Goal: Find specific page/section: Find specific page/section

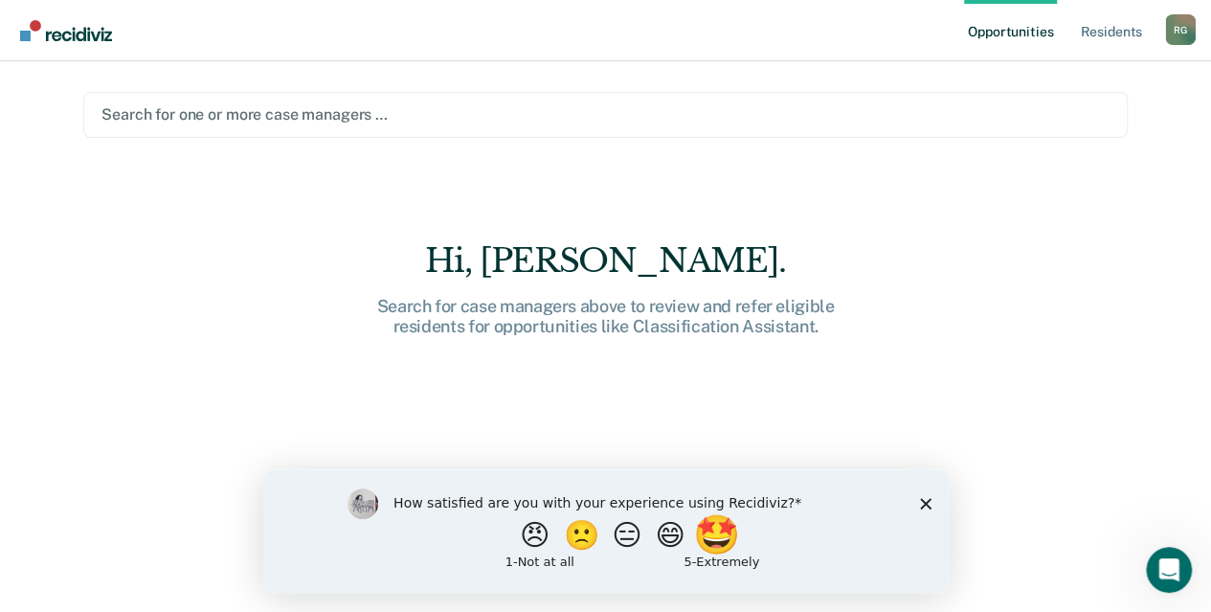
click at [723, 531] on button "🤩" at bounding box center [717, 534] width 52 height 38
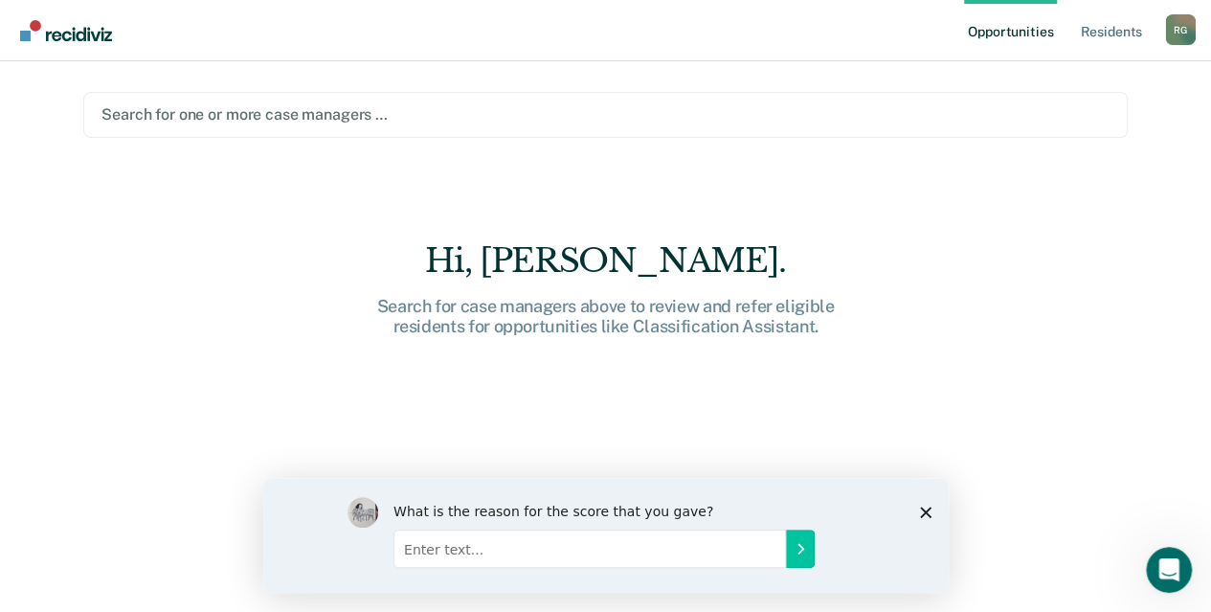
click at [919, 508] on icon "Close survey" at bounding box center [924, 511] width 11 height 11
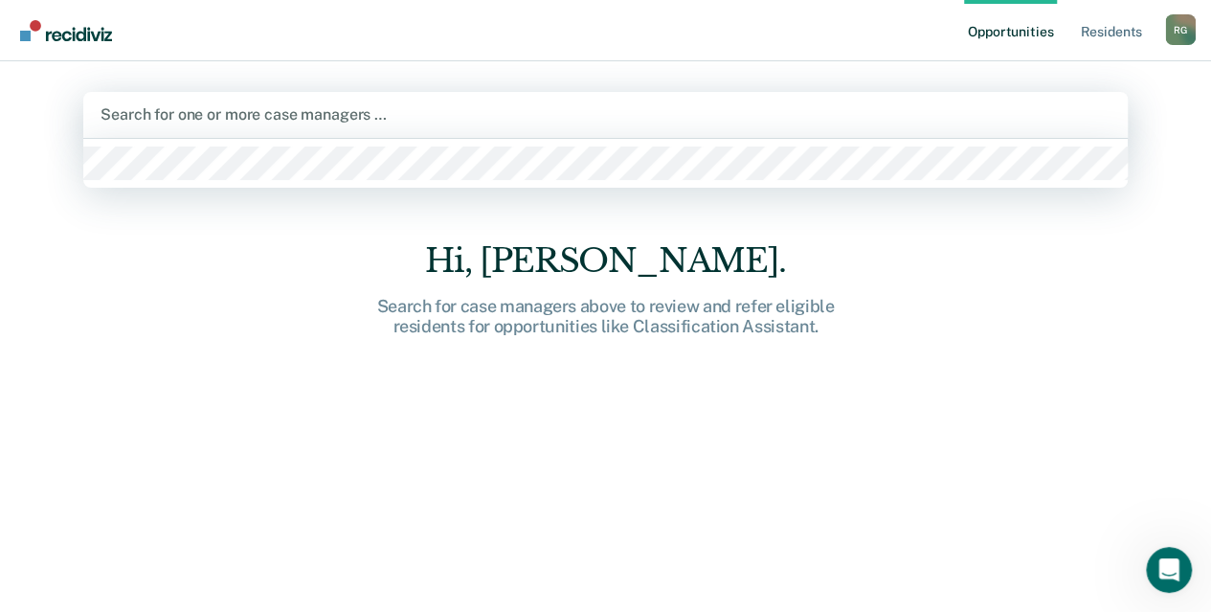
click at [290, 116] on div at bounding box center [606, 114] width 1010 height 22
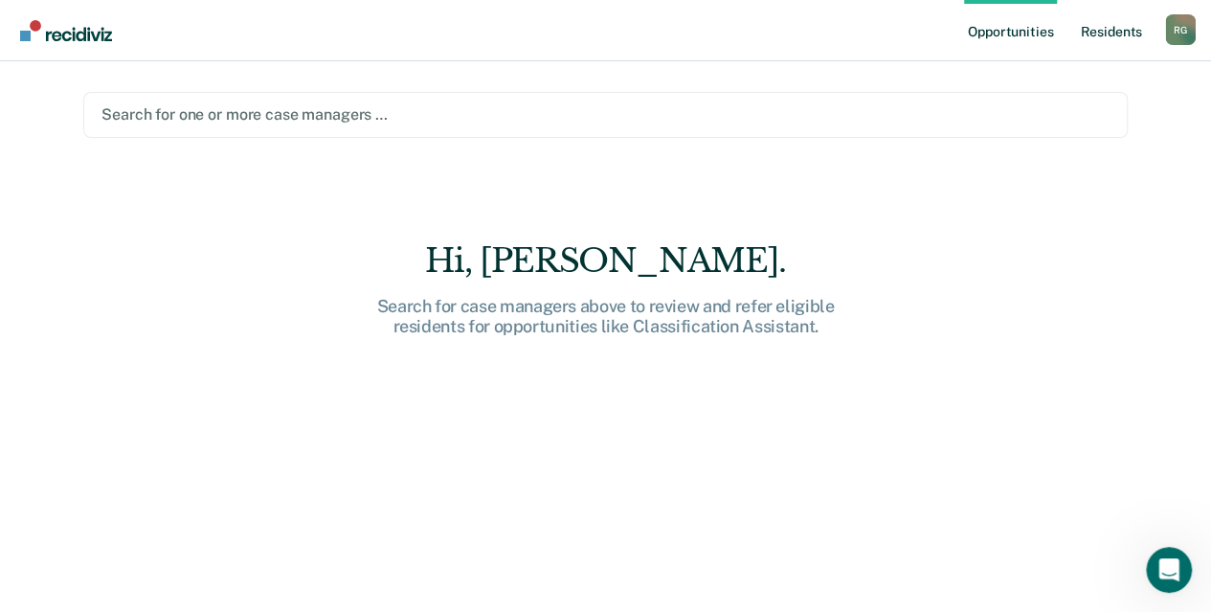
click at [1112, 28] on link "Resident s" at bounding box center [1111, 30] width 70 height 61
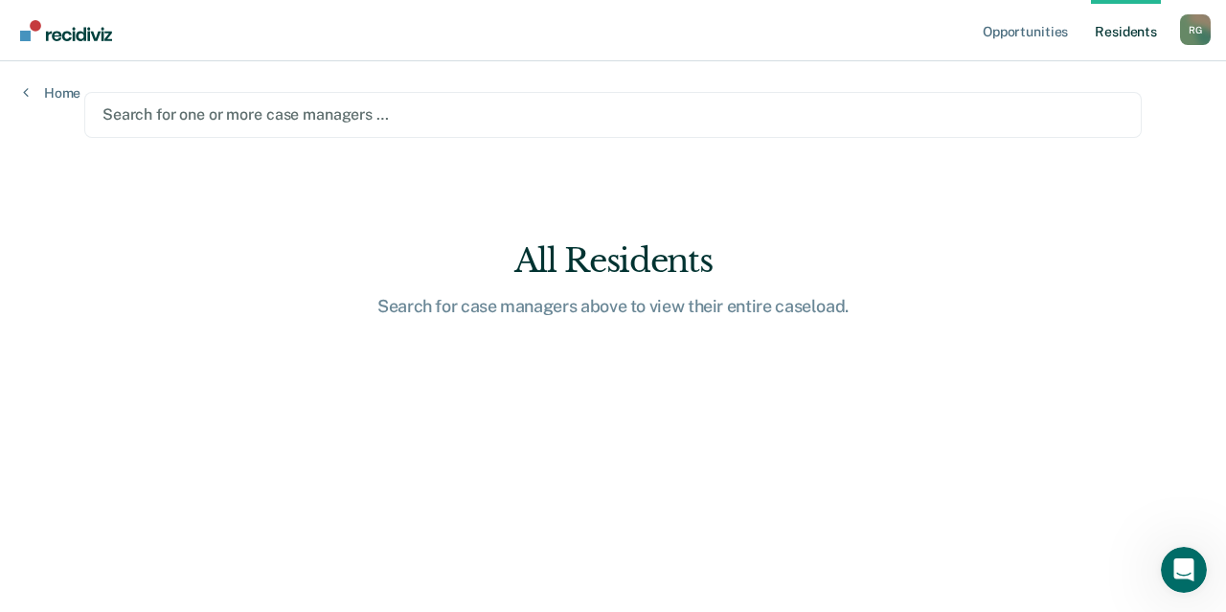
click at [1138, 25] on link "Resident s" at bounding box center [1126, 30] width 70 height 61
click at [1013, 39] on link "Opportunities" at bounding box center [1025, 30] width 93 height 61
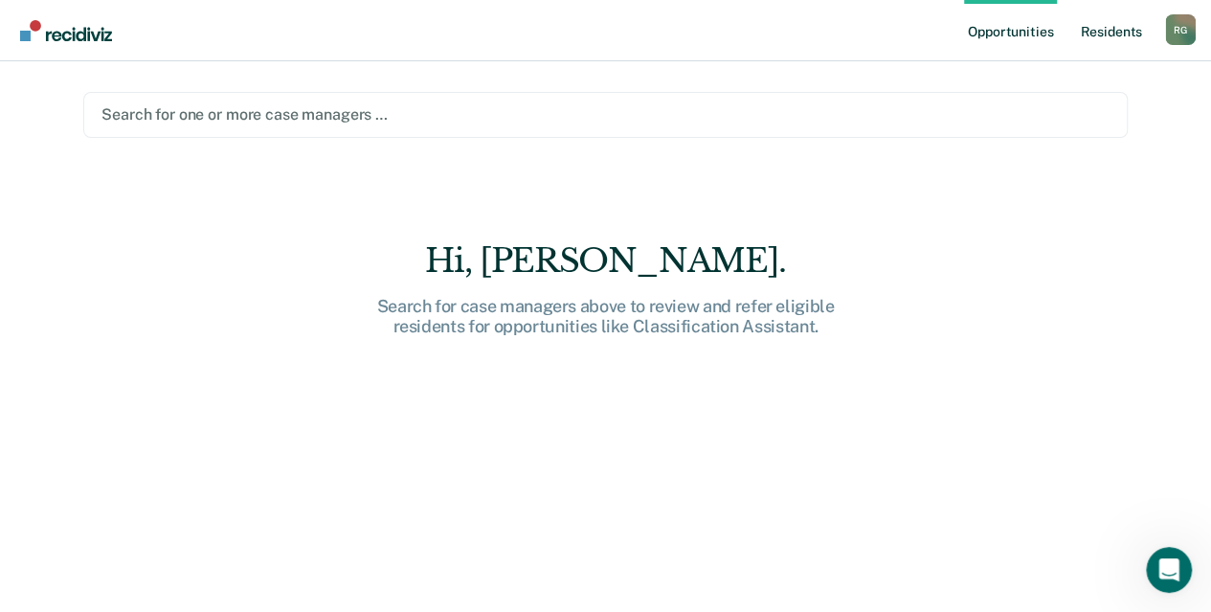
click at [1122, 30] on link "Resident s" at bounding box center [1111, 30] width 70 height 61
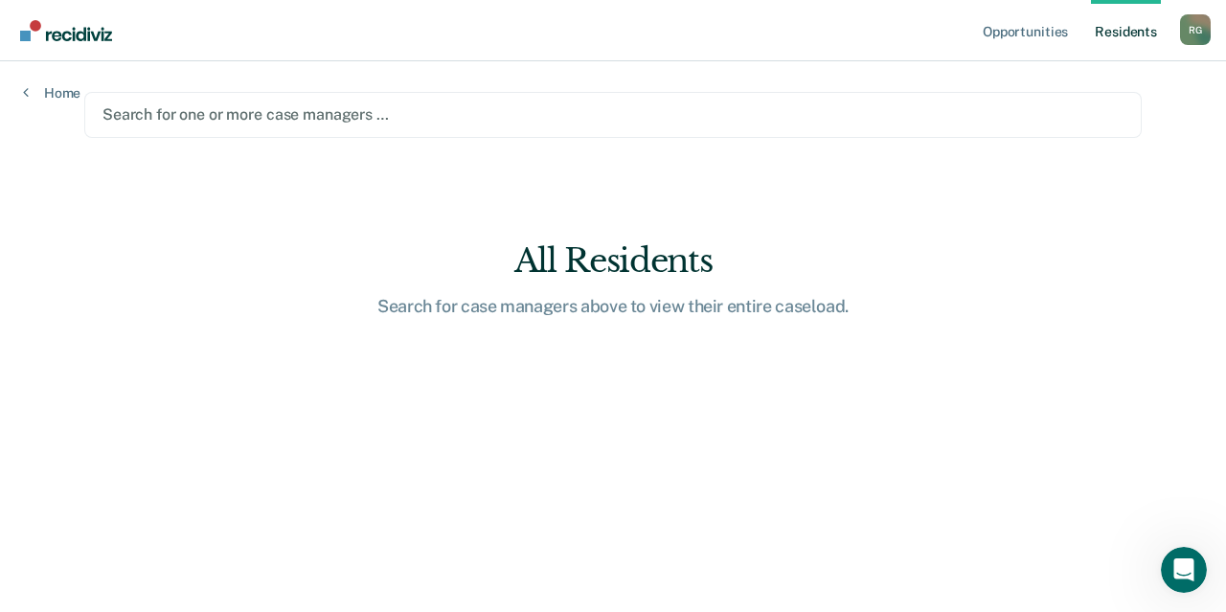
click at [1127, 39] on link "Resident s" at bounding box center [1126, 30] width 70 height 61
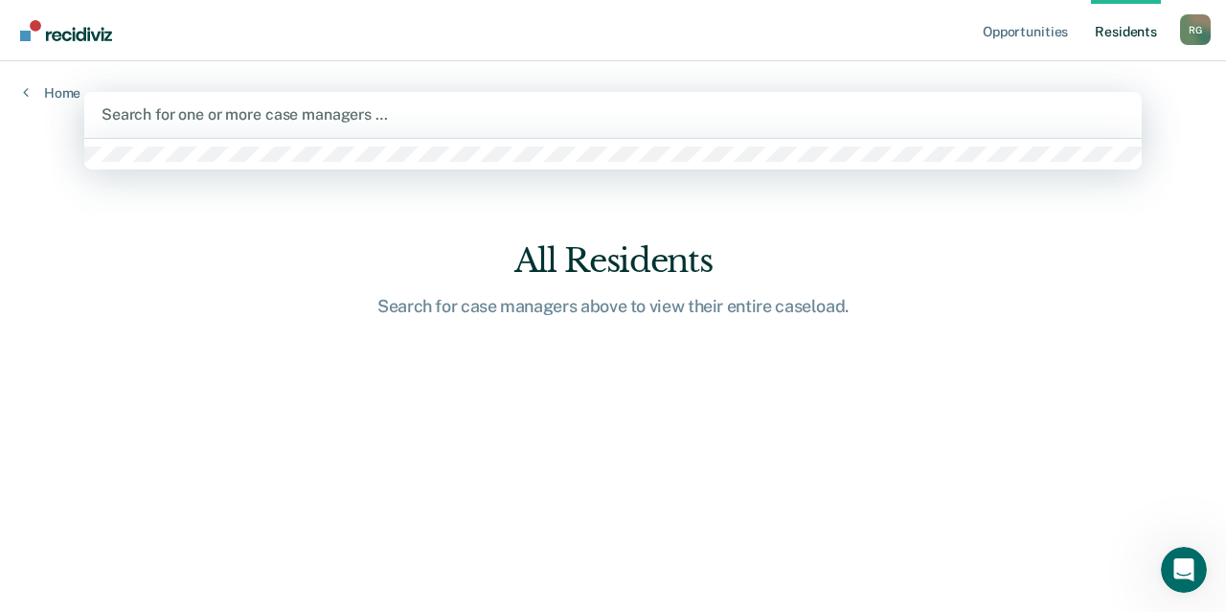
click at [197, 112] on div at bounding box center [613, 114] width 1023 height 22
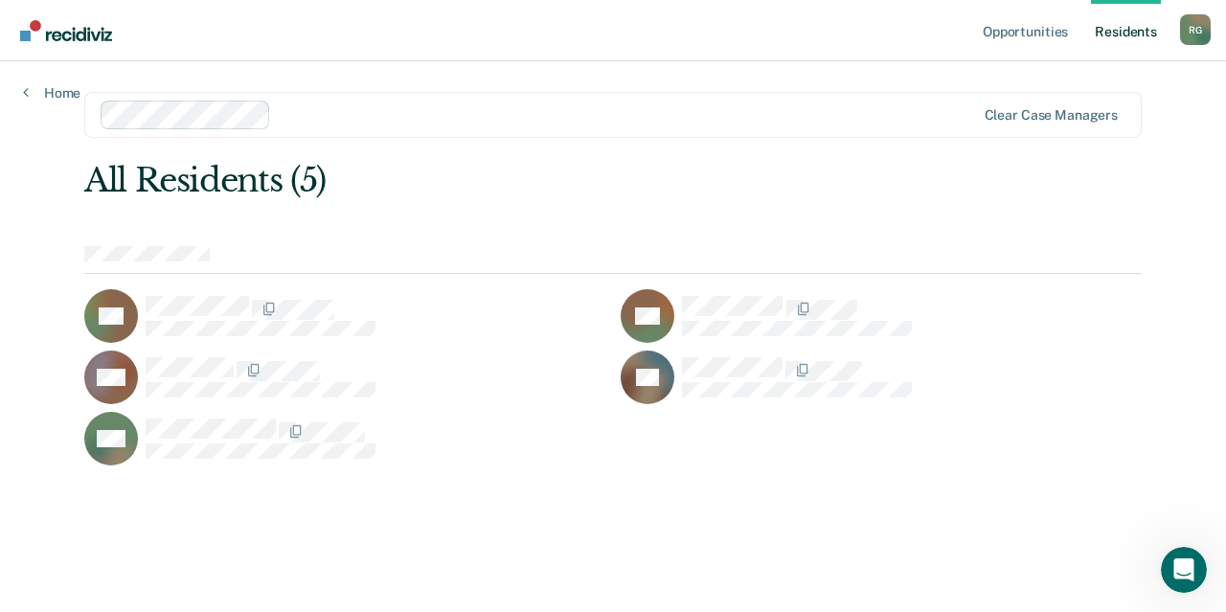
type input "b"
click at [948, 252] on div at bounding box center [612, 260] width 1057 height 28
